Goal: Find specific page/section: Find specific page/section

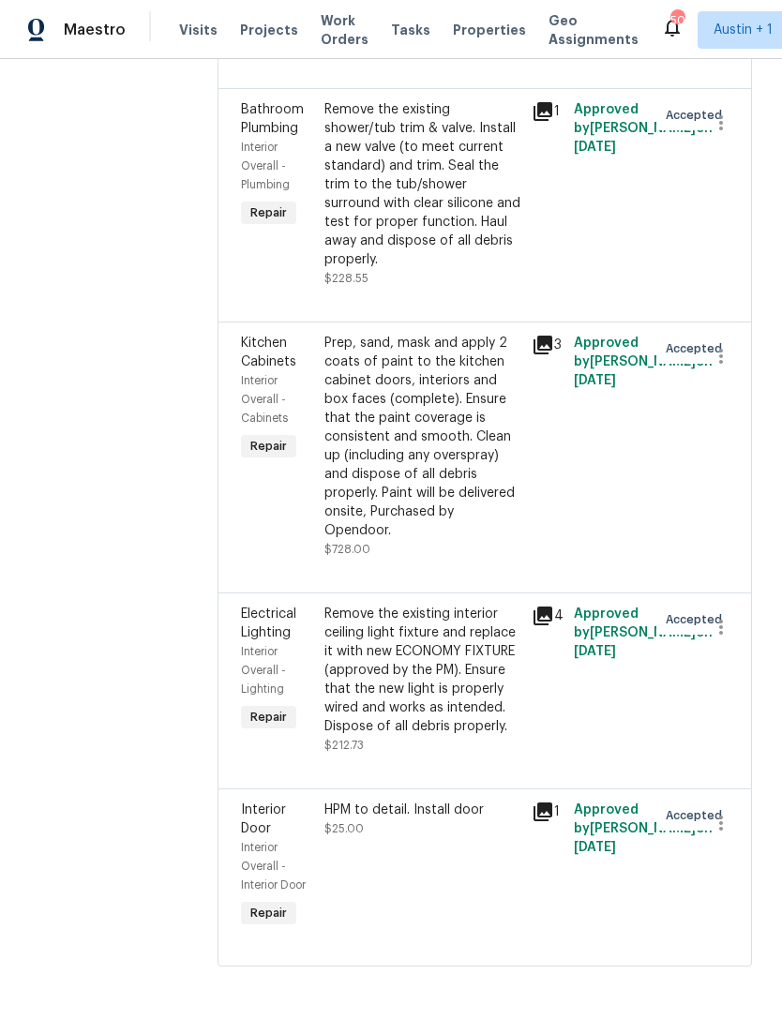
scroll to position [3661, 0]
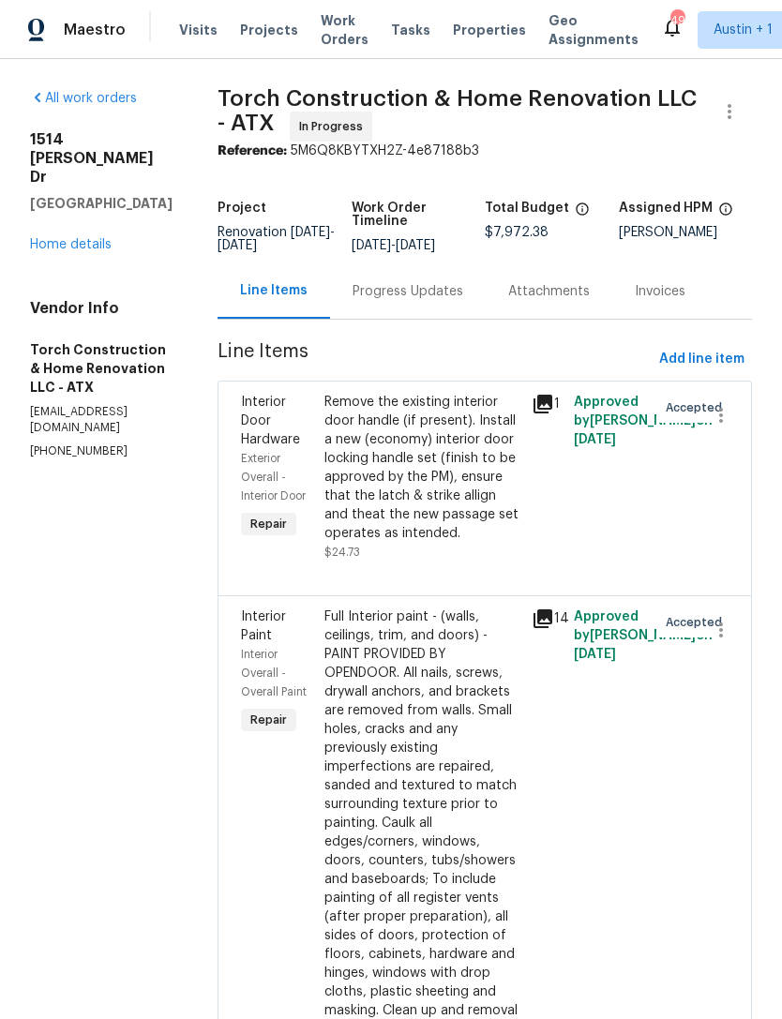
click at [55, 193] on div "[STREET_ADDRESS][PERSON_NAME] Home details" at bounding box center [101, 192] width 143 height 124
click at [67, 238] on link "Home details" at bounding box center [71, 244] width 82 height 13
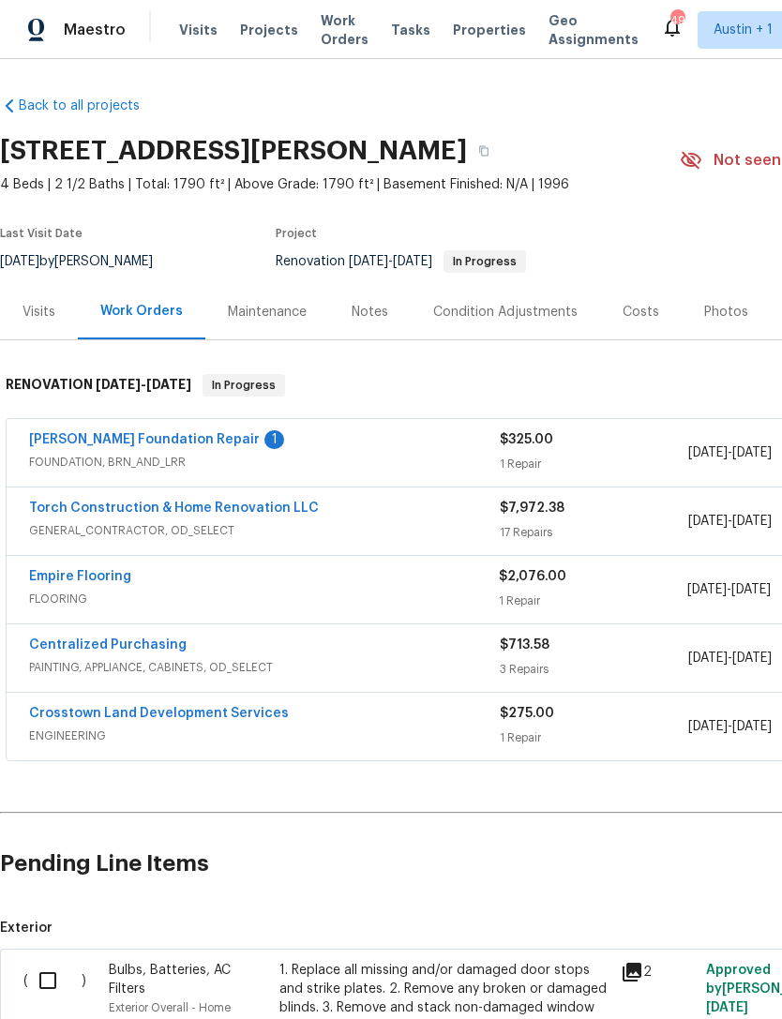
click at [483, 34] on span "Properties" at bounding box center [489, 30] width 73 height 19
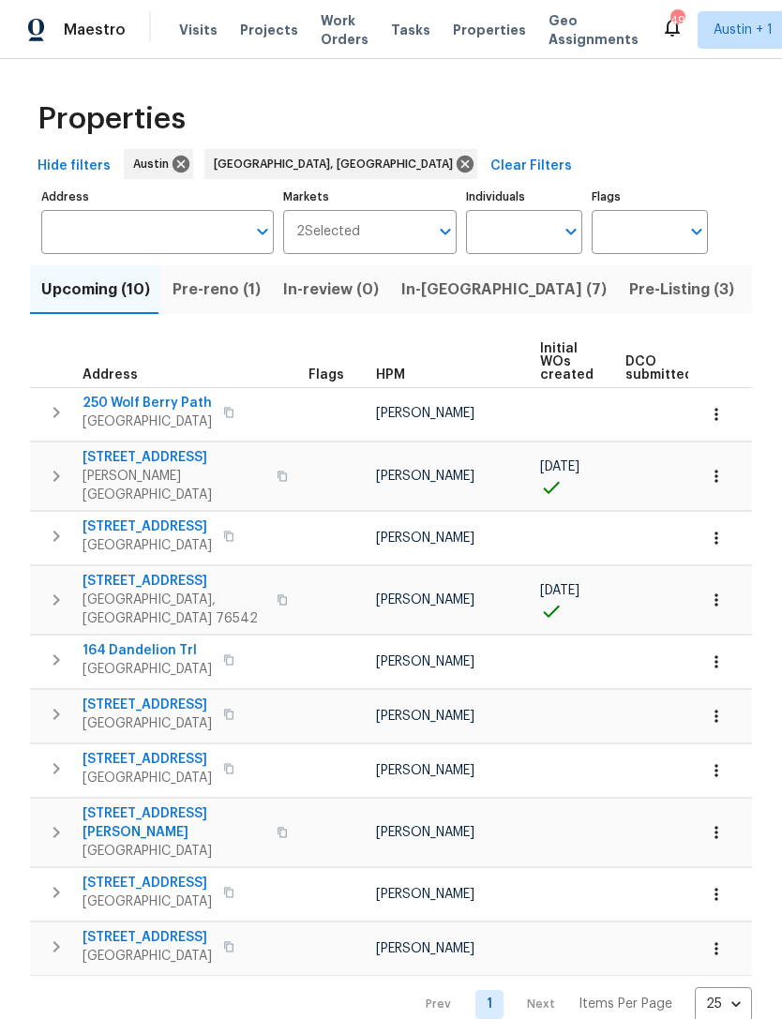
click at [432, 296] on span "In-[GEOGRAPHIC_DATA] (7)" at bounding box center [503, 290] width 205 height 26
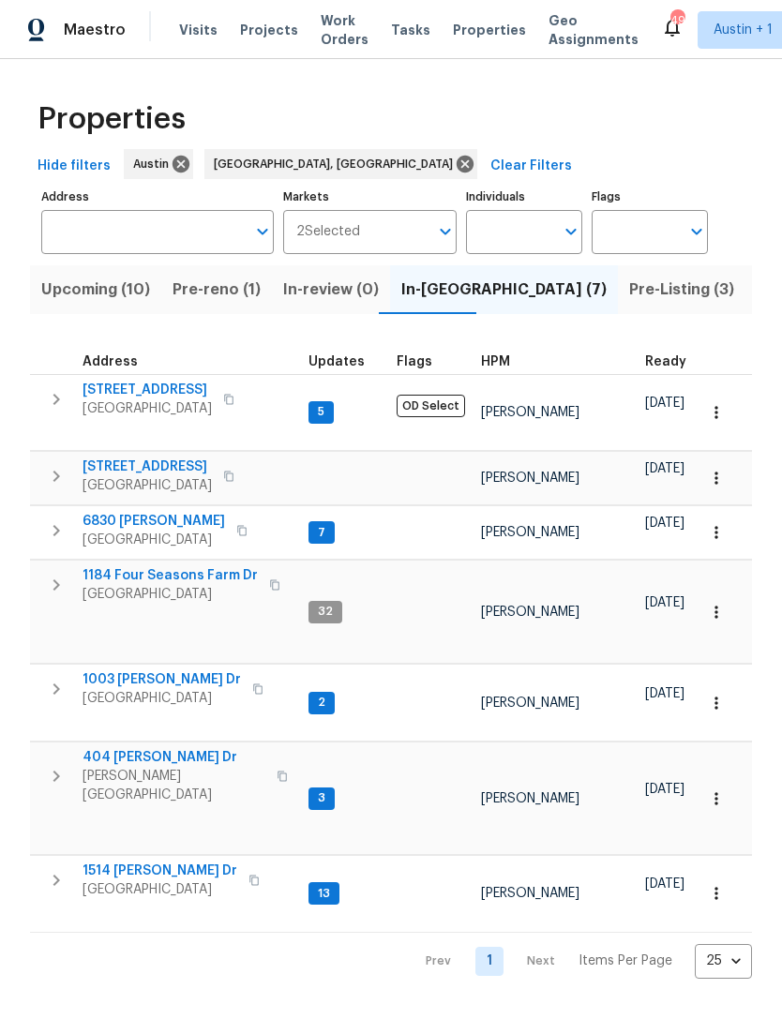
click at [119, 458] on span "[STREET_ADDRESS]" at bounding box center [147, 467] width 129 height 19
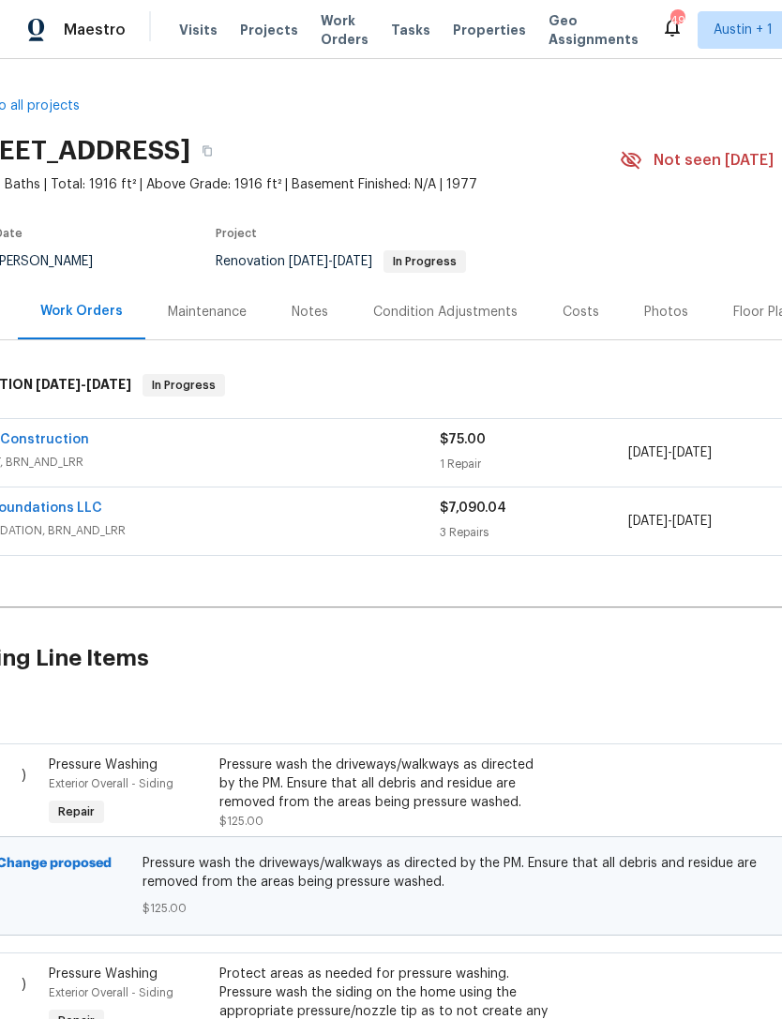
scroll to position [0, 60]
click at [40, 433] on link "Epic Construction" at bounding box center [29, 439] width 120 height 13
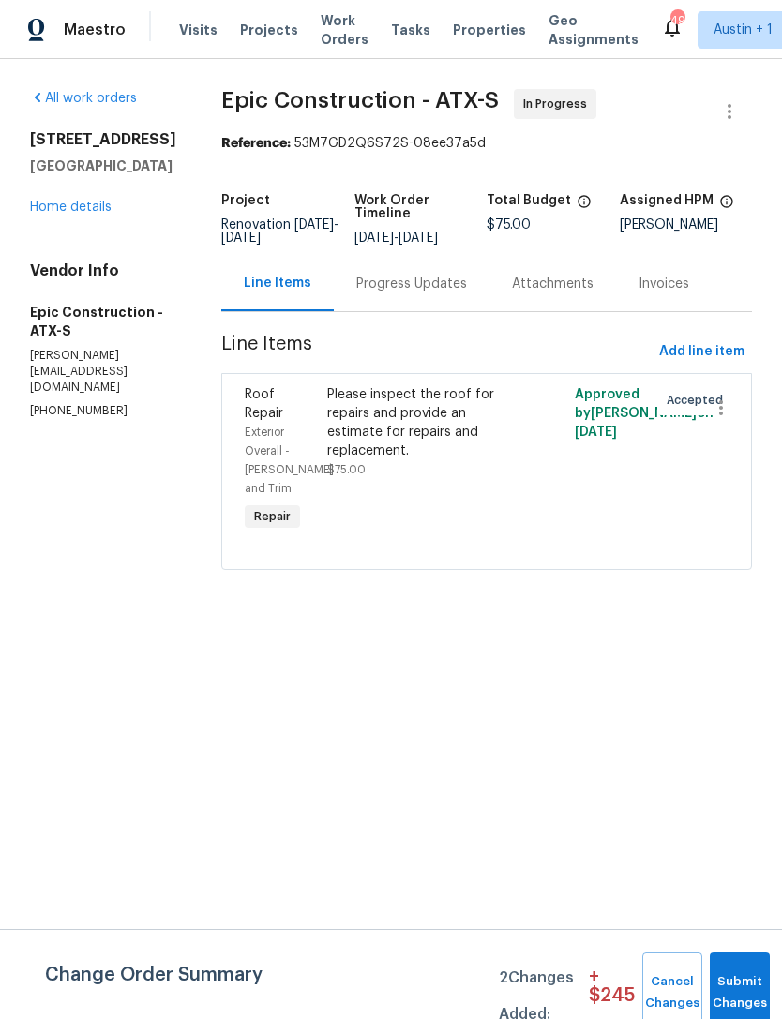
click at [42, 213] on link "Home details" at bounding box center [71, 207] width 82 height 13
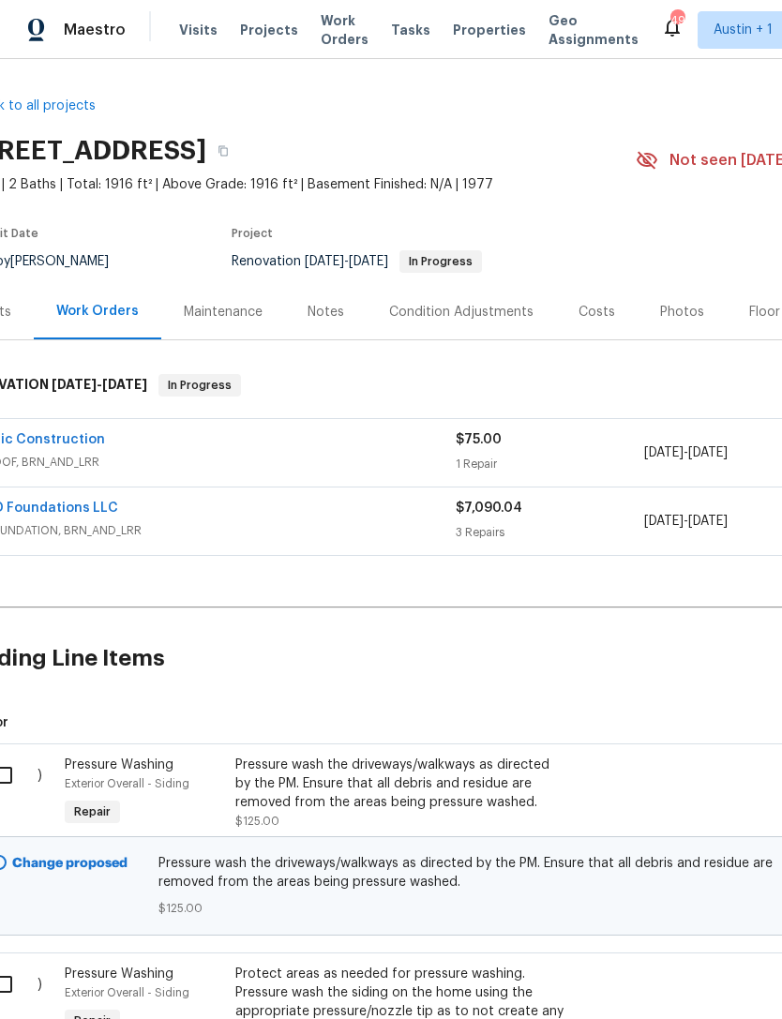
scroll to position [0, 46]
click at [456, 38] on span "Properties" at bounding box center [489, 30] width 73 height 19
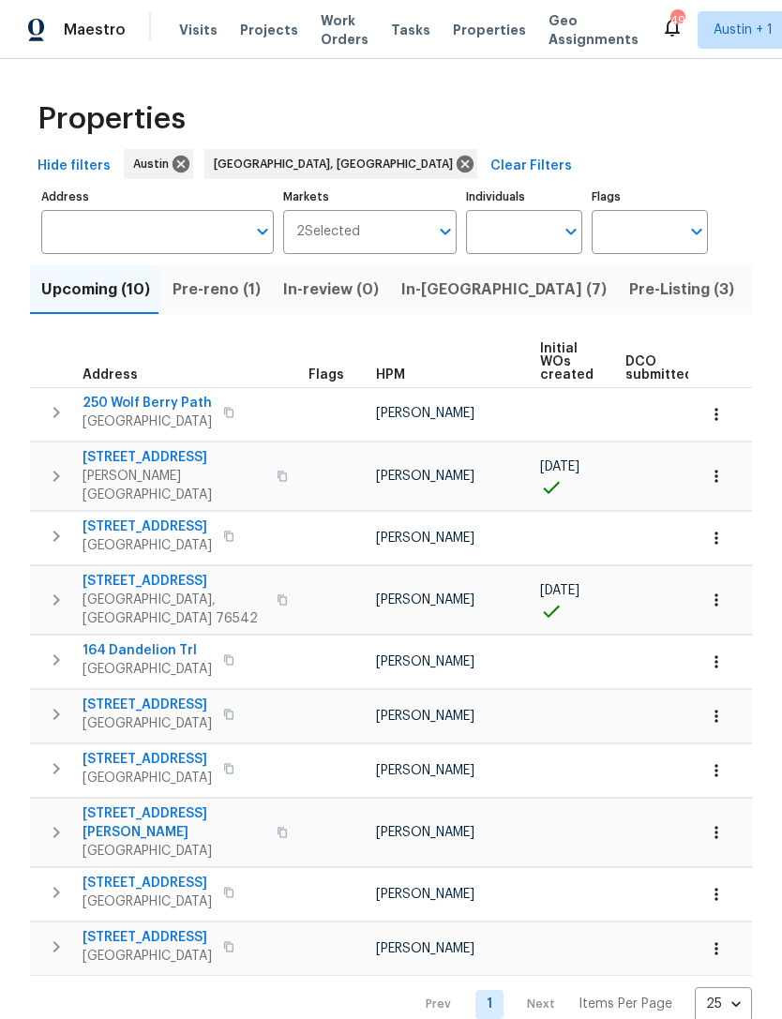
click at [629, 288] on span "Pre-Listing (3)" at bounding box center [681, 290] width 105 height 26
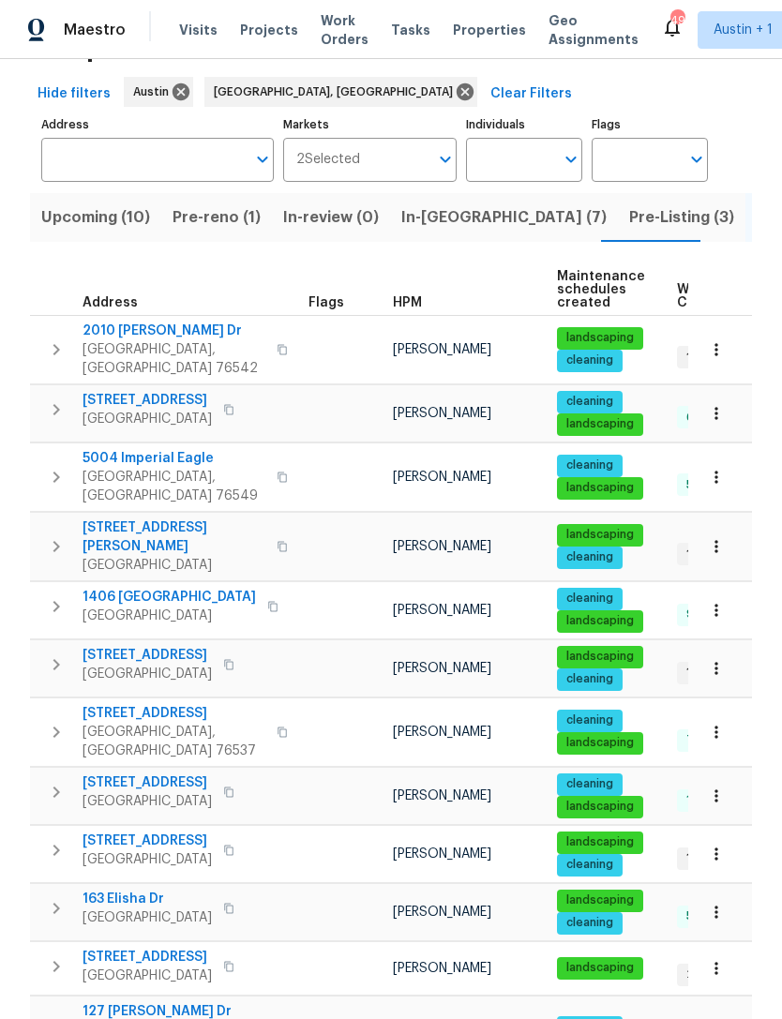
scroll to position [79, 0]
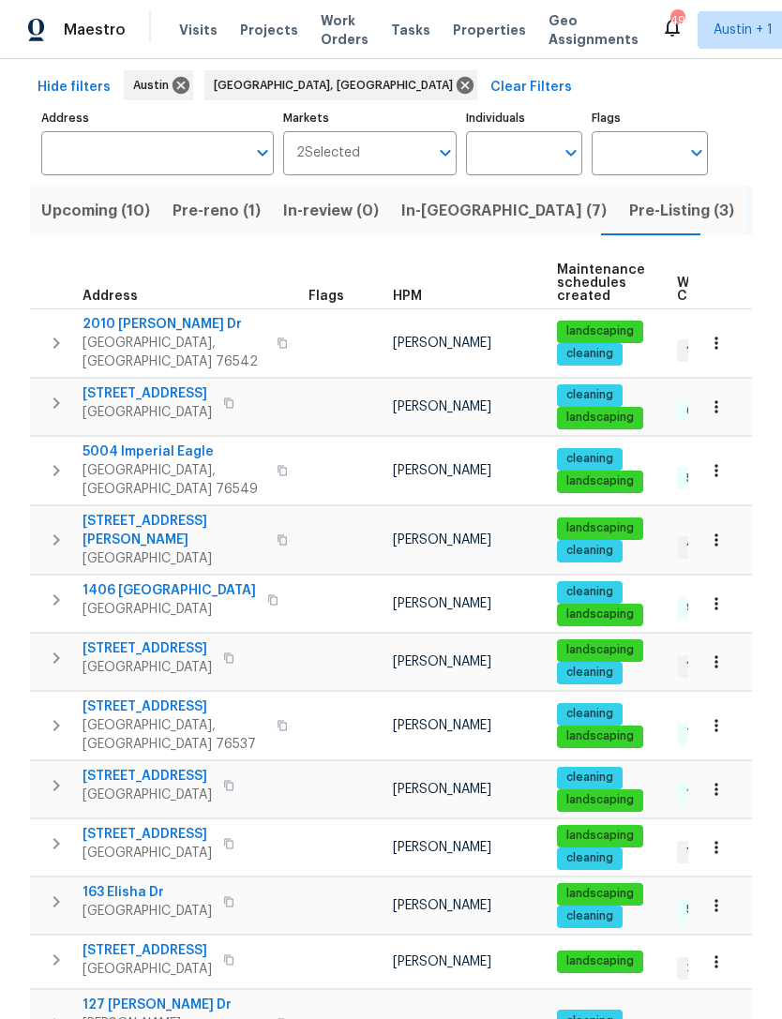
click at [129, 640] on span "1610 Cottonwood Ct" at bounding box center [147, 649] width 129 height 19
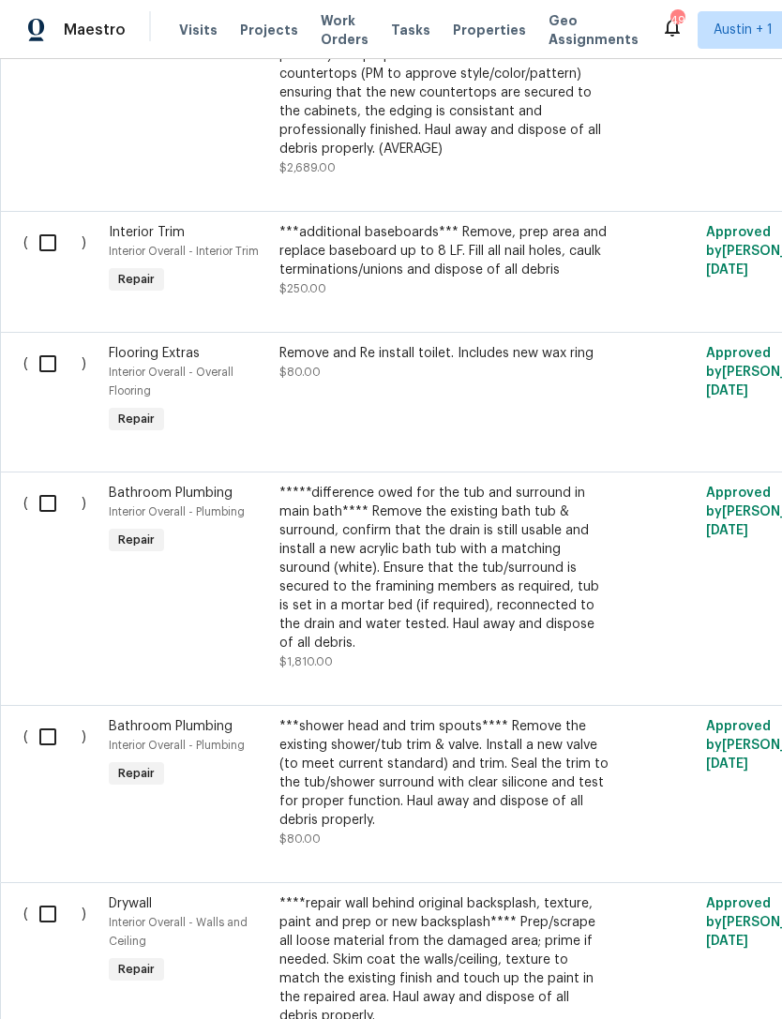
scroll to position [1310, 0]
